Goal: Navigation & Orientation: Find specific page/section

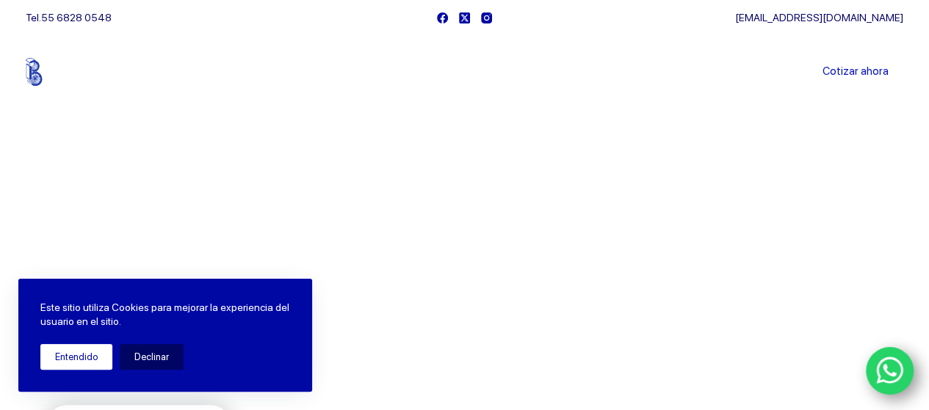
click at [86, 361] on button "Entendido" at bounding box center [76, 357] width 72 height 26
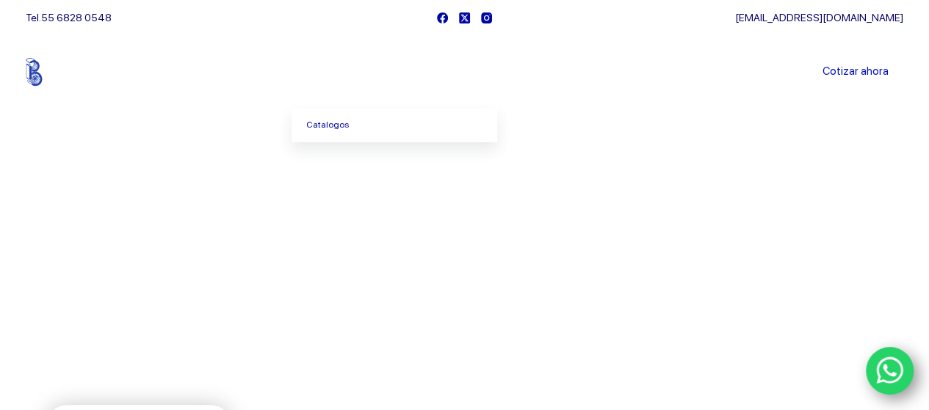
click at [369, 76] on span "Menu Principal" at bounding box center [369, 72] width 18 height 18
click at [370, 73] on span "Menu Principal" at bounding box center [369, 72] width 18 height 18
click at [374, 68] on span "Menu Principal" at bounding box center [369, 72] width 18 height 18
click at [345, 123] on link "Catalogos" at bounding box center [395, 126] width 206 height 34
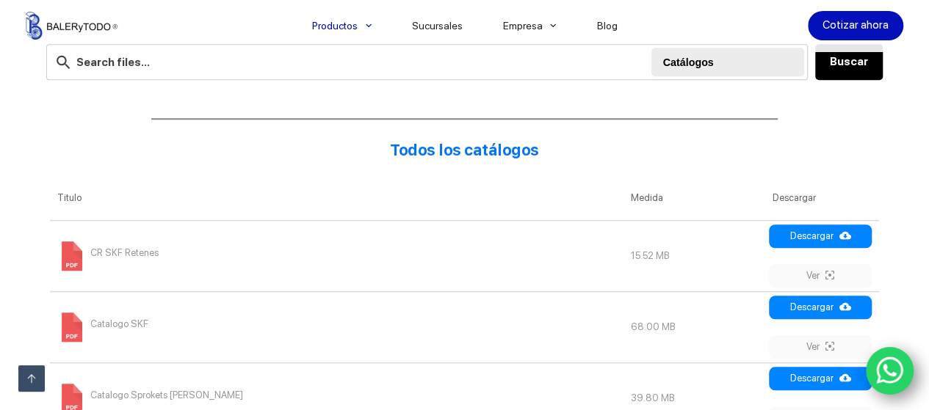
scroll to position [367, 0]
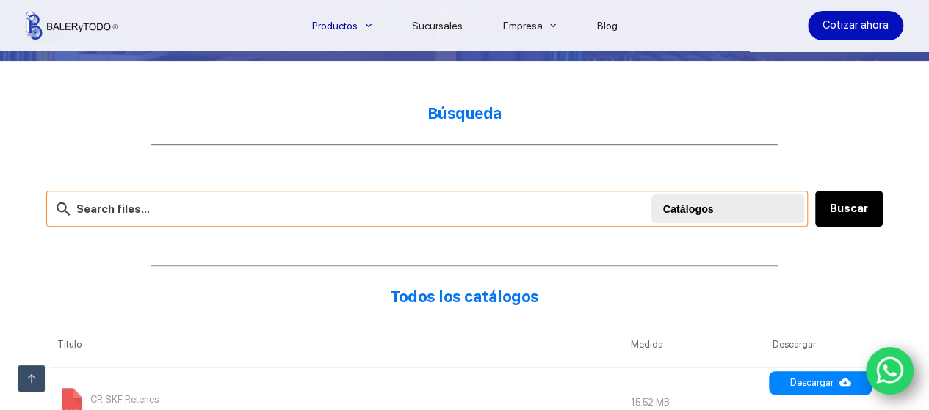
click at [233, 206] on input "text" at bounding box center [426, 209] width 761 height 36
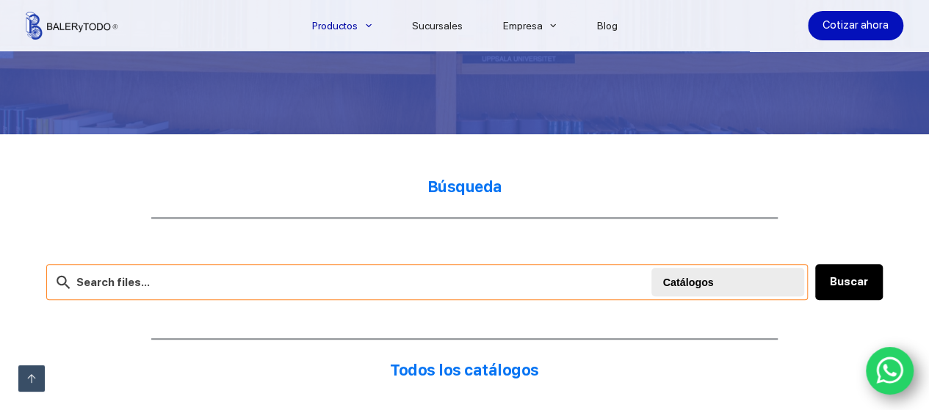
scroll to position [0, 0]
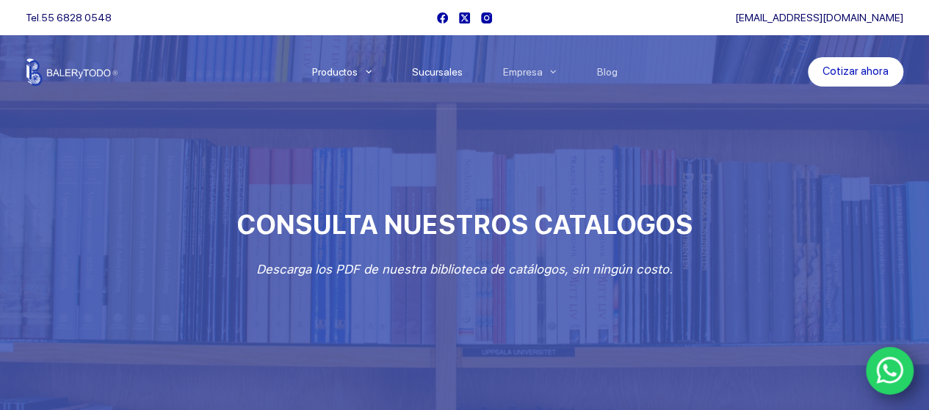
click at [452, 72] on link "Sucursales" at bounding box center [436, 72] width 91 height 0
